Goal: Task Accomplishment & Management: Use online tool/utility

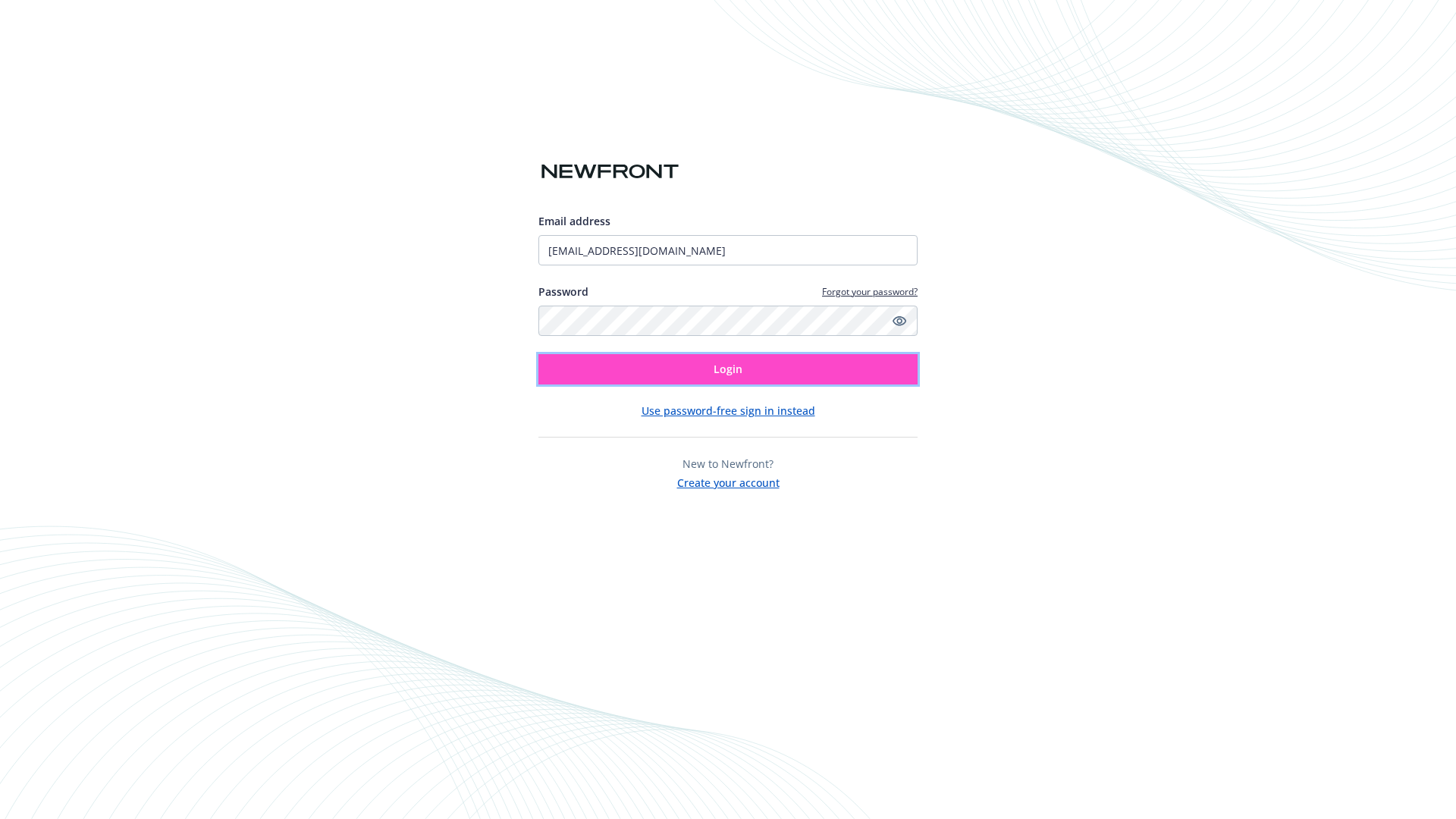
click at [728, 369] on span "Login" at bounding box center [728, 369] width 28 height 15
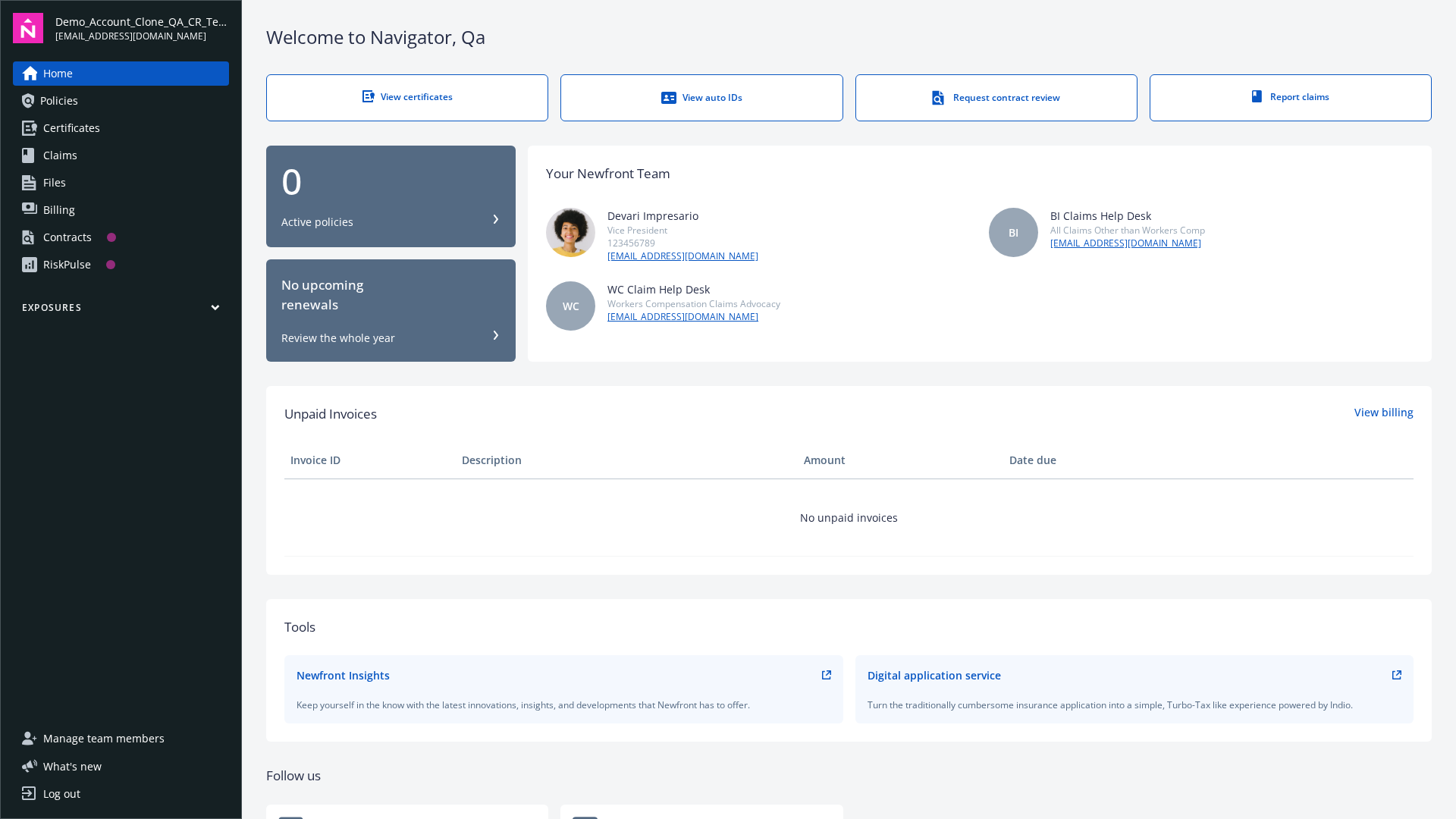
click at [142, 28] on span "Demo_Account_Clone_QA_CR_Tests_Prospect" at bounding box center [142, 21] width 174 height 16
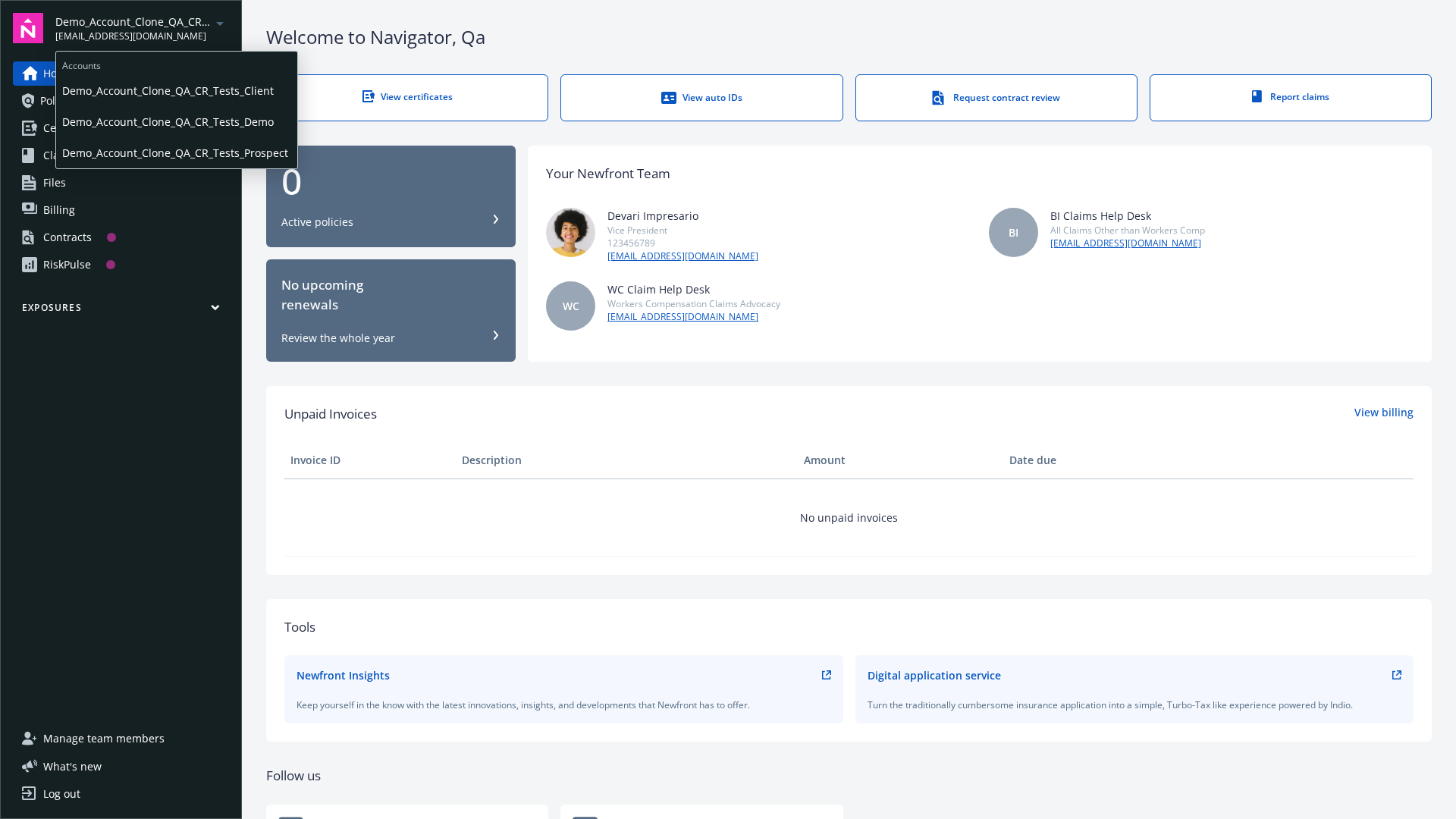
click at [175, 91] on span "Demo_Account_Clone_QA_CR_Tests_Client" at bounding box center [177, 91] width 229 height 31
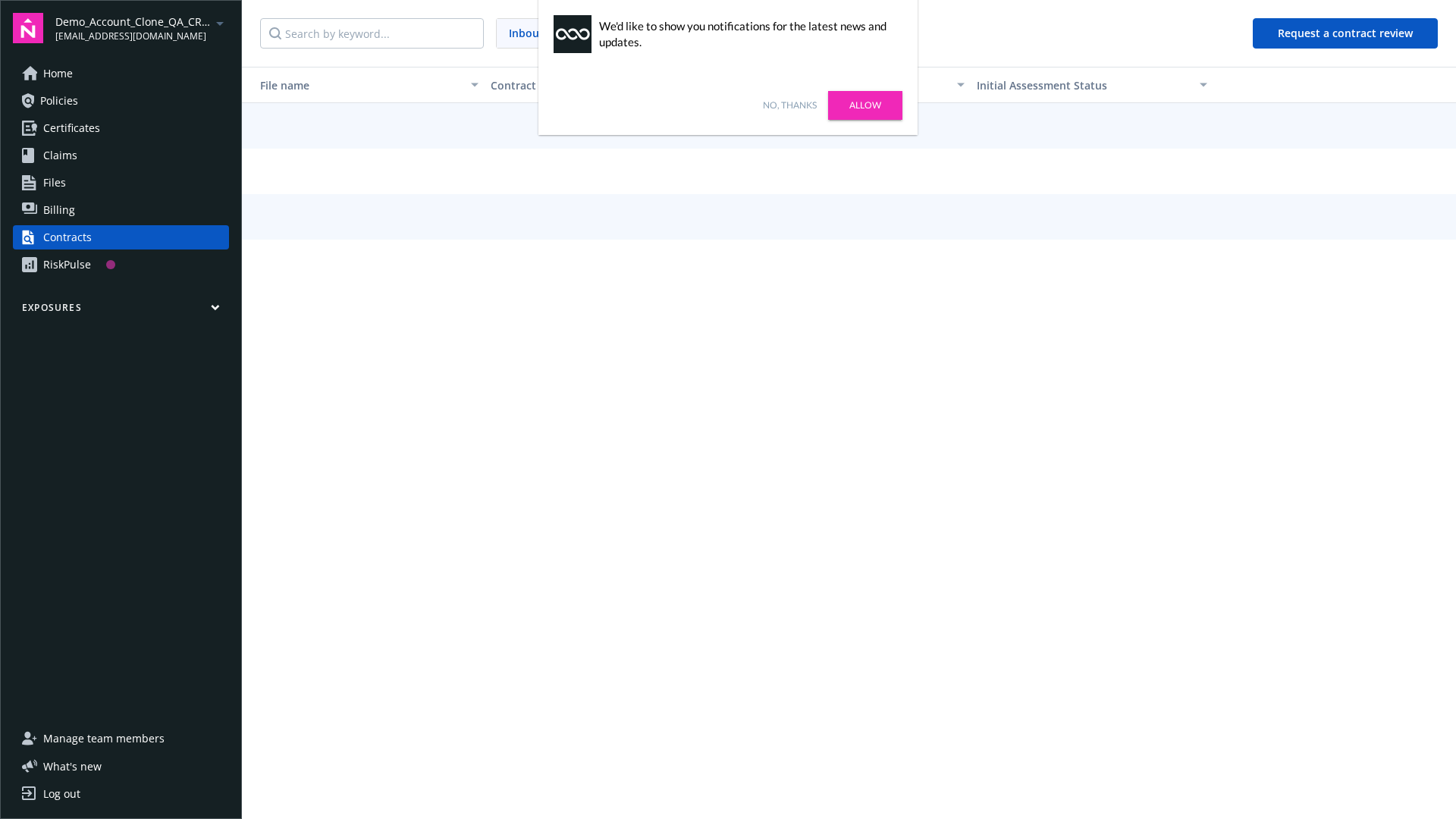
click at [790, 105] on link "No, thanks" at bounding box center [790, 105] width 54 height 14
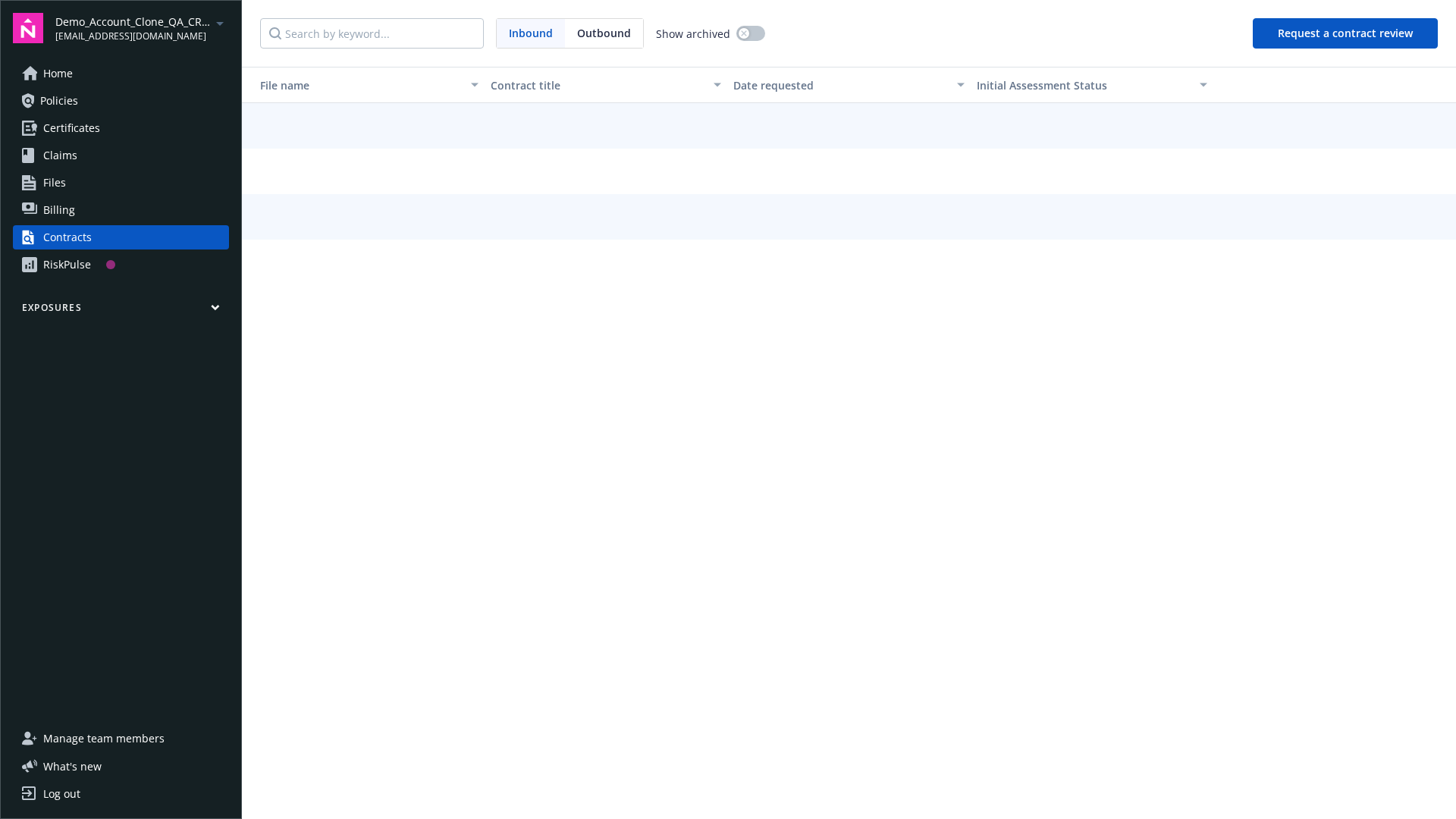
click at [1346, 33] on button "Request a contract review" at bounding box center [1345, 33] width 185 height 30
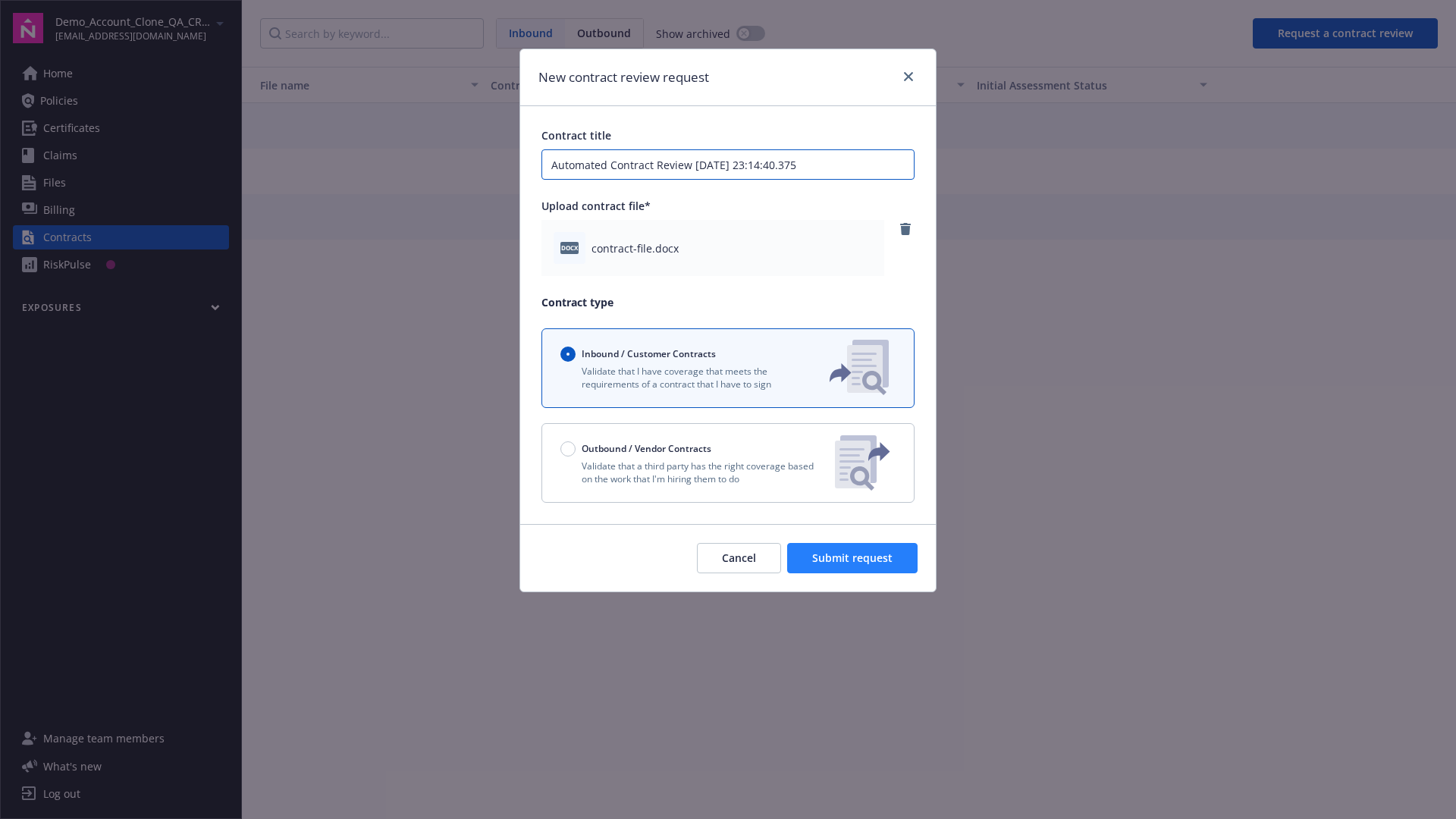
type input "Automated Contract Review 08-26-2025 23:14:40.375"
click at [853, 558] on span "Submit request" at bounding box center [853, 558] width 81 height 15
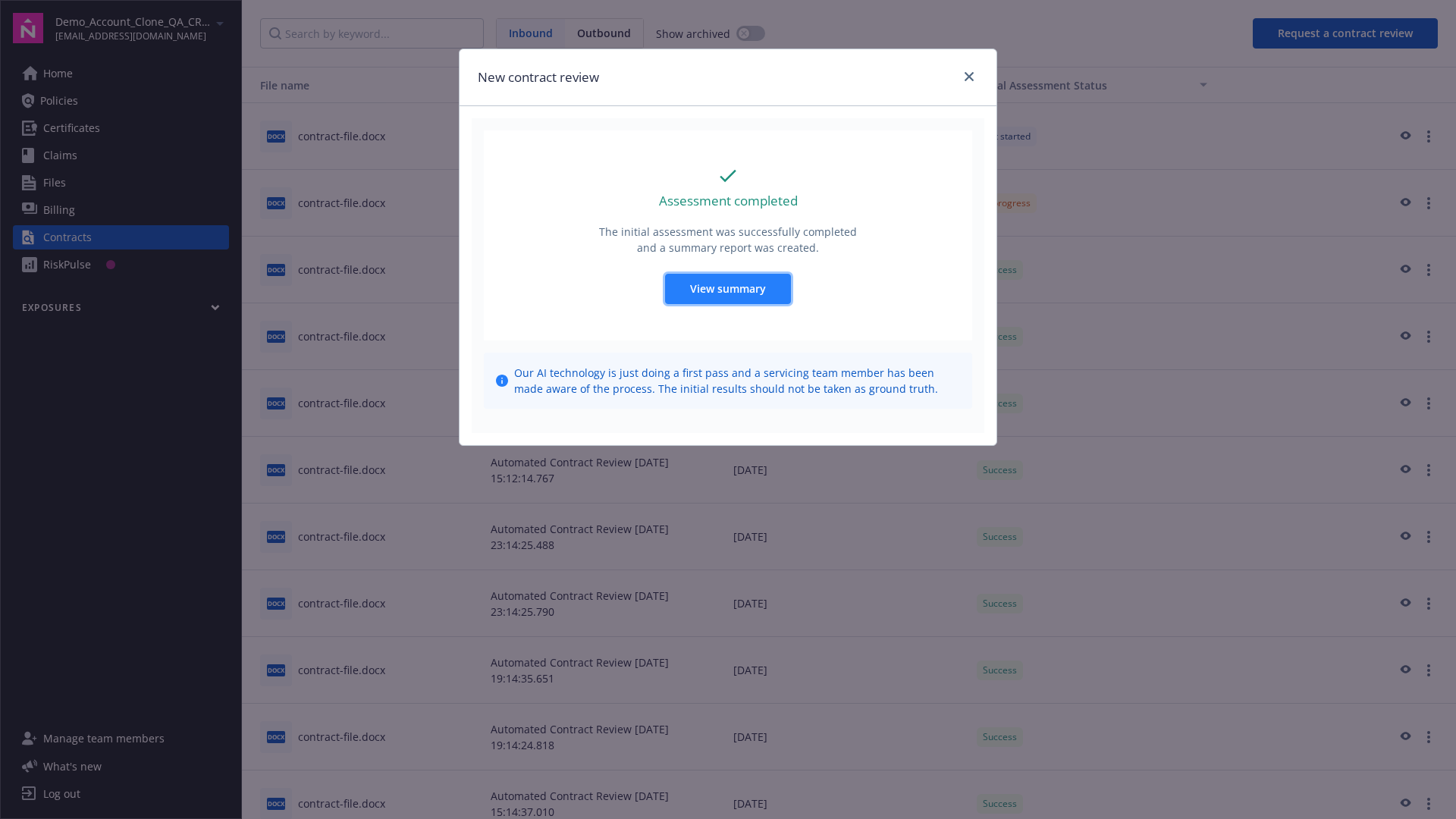
click at [728, 289] on span "View summary" at bounding box center [728, 289] width 76 height 15
